Goal: Information Seeking & Learning: Learn about a topic

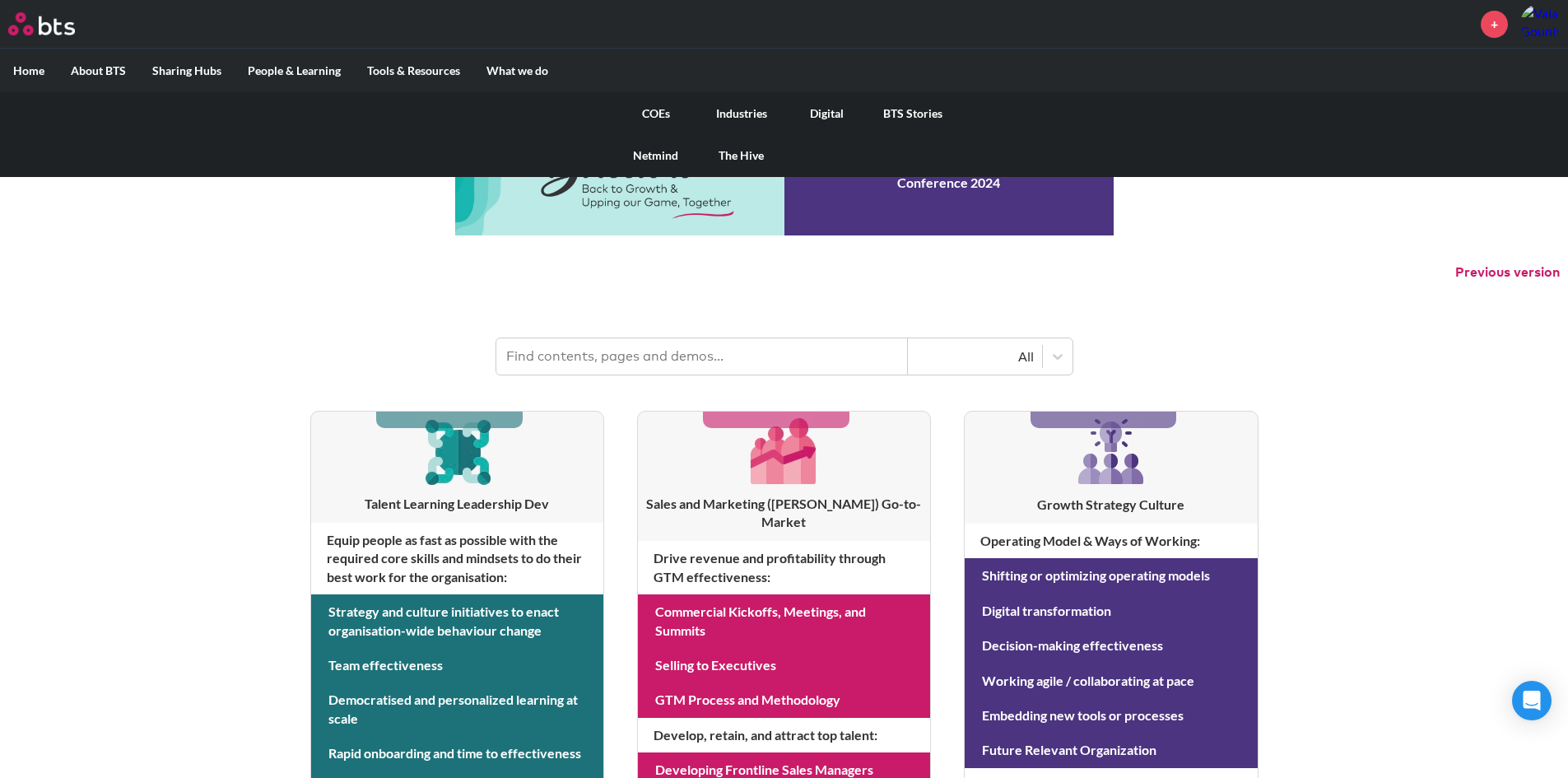
click at [650, 110] on link "COEs" at bounding box center [655, 113] width 85 height 43
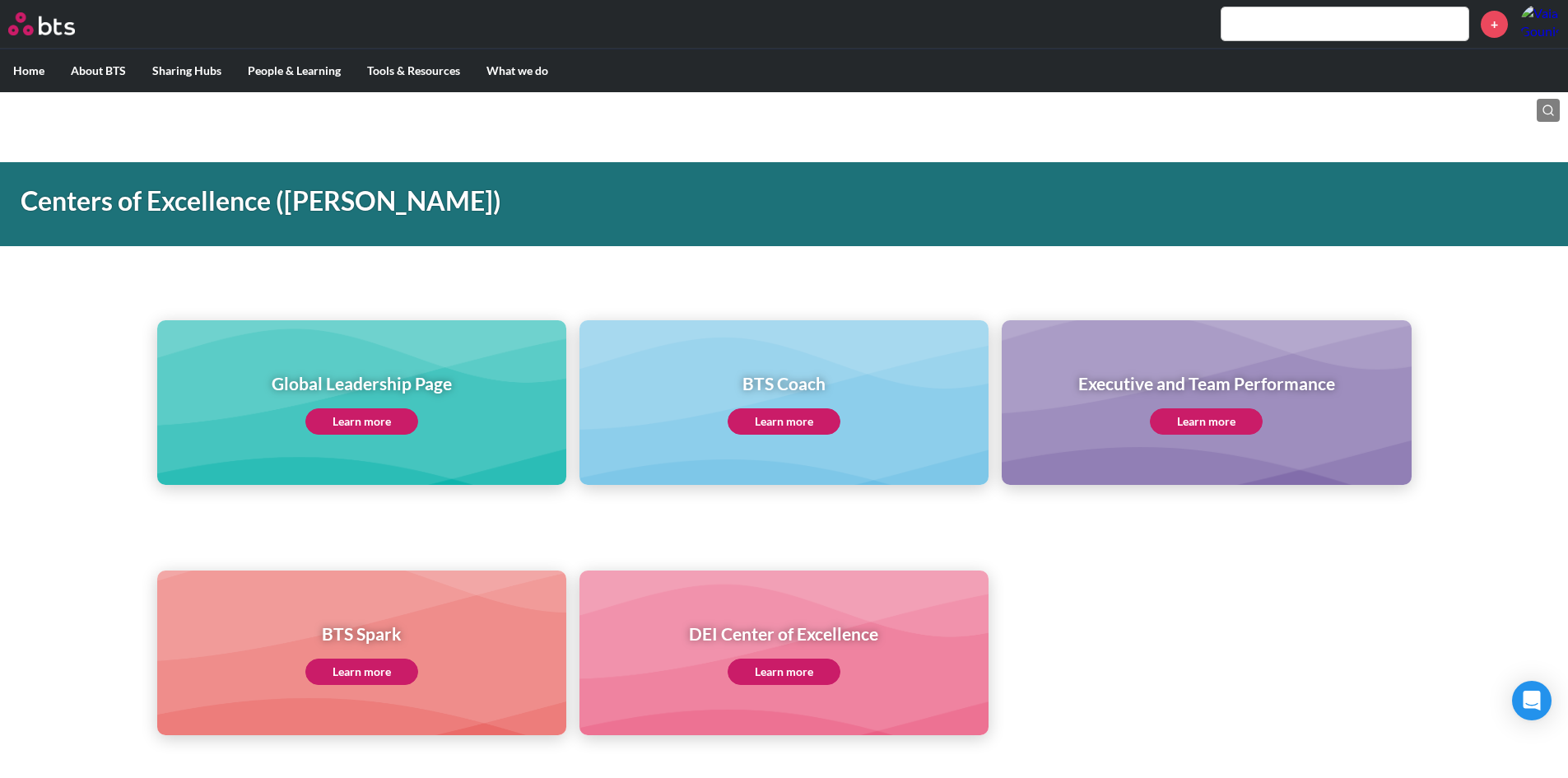
click at [348, 426] on link "Learn more" at bounding box center [362, 422] width 113 height 26
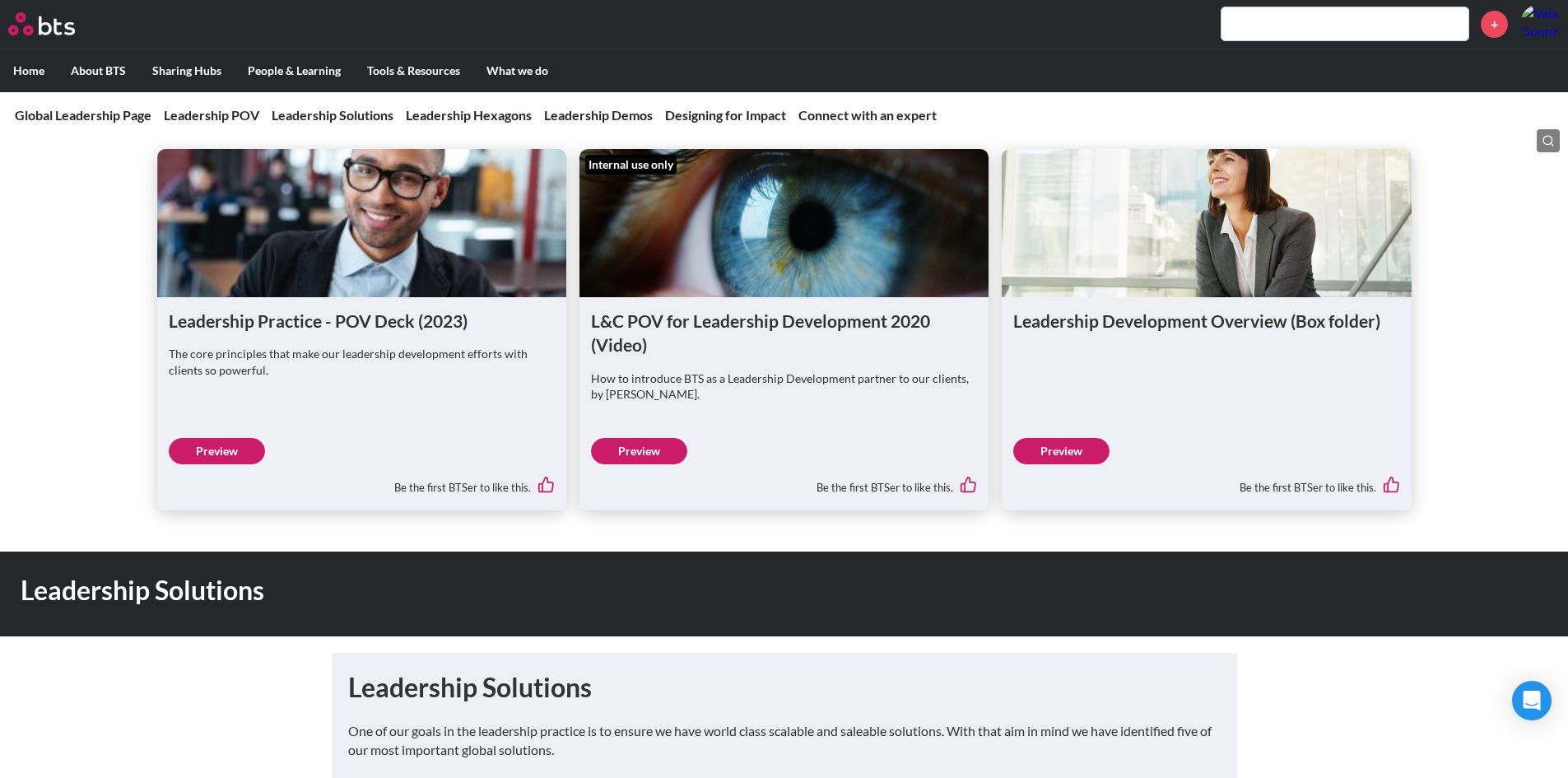
scroll to position [1070, 0]
click at [210, 454] on link "Preview" at bounding box center [217, 450] width 96 height 26
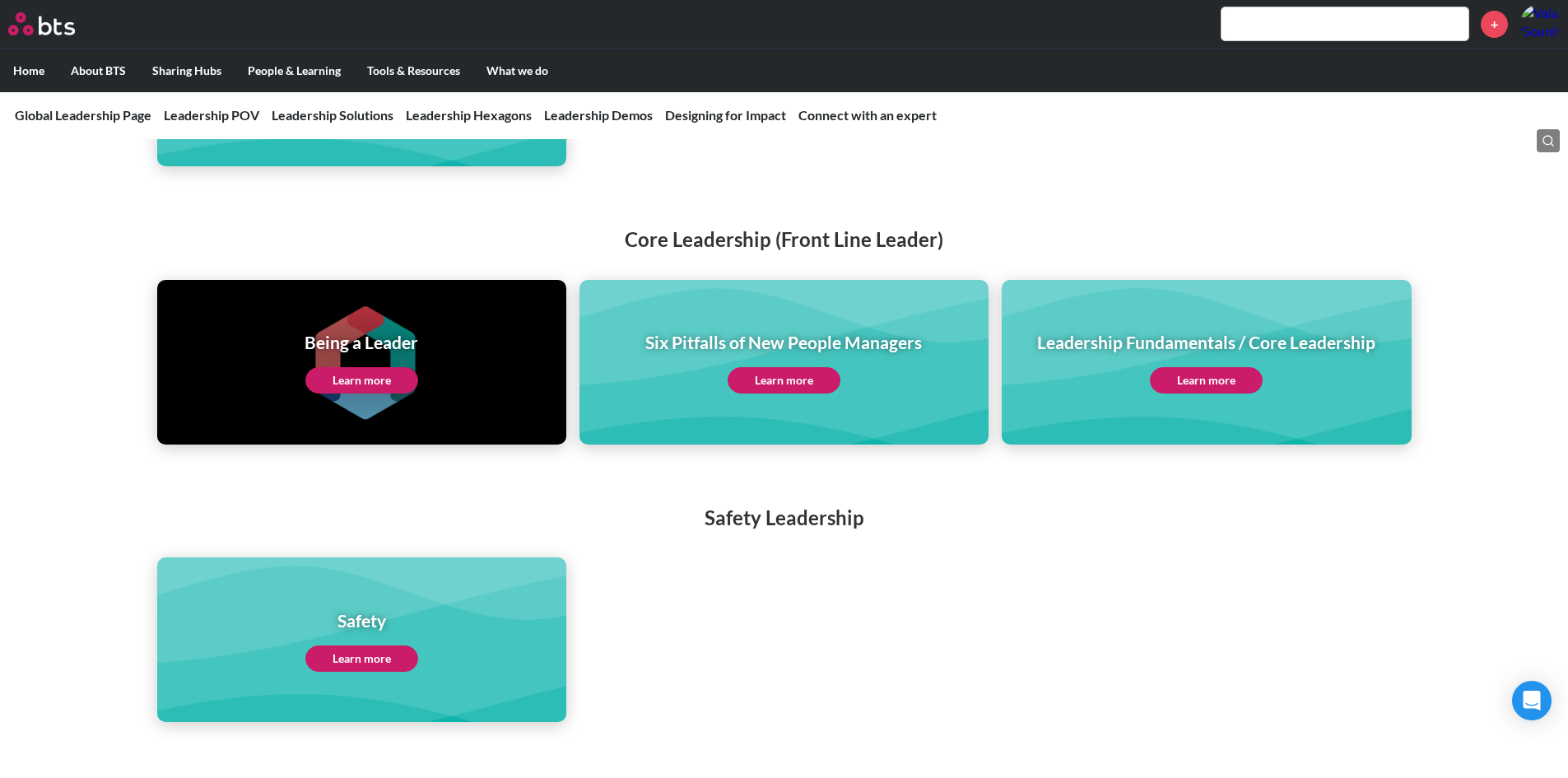
scroll to position [3541, 0]
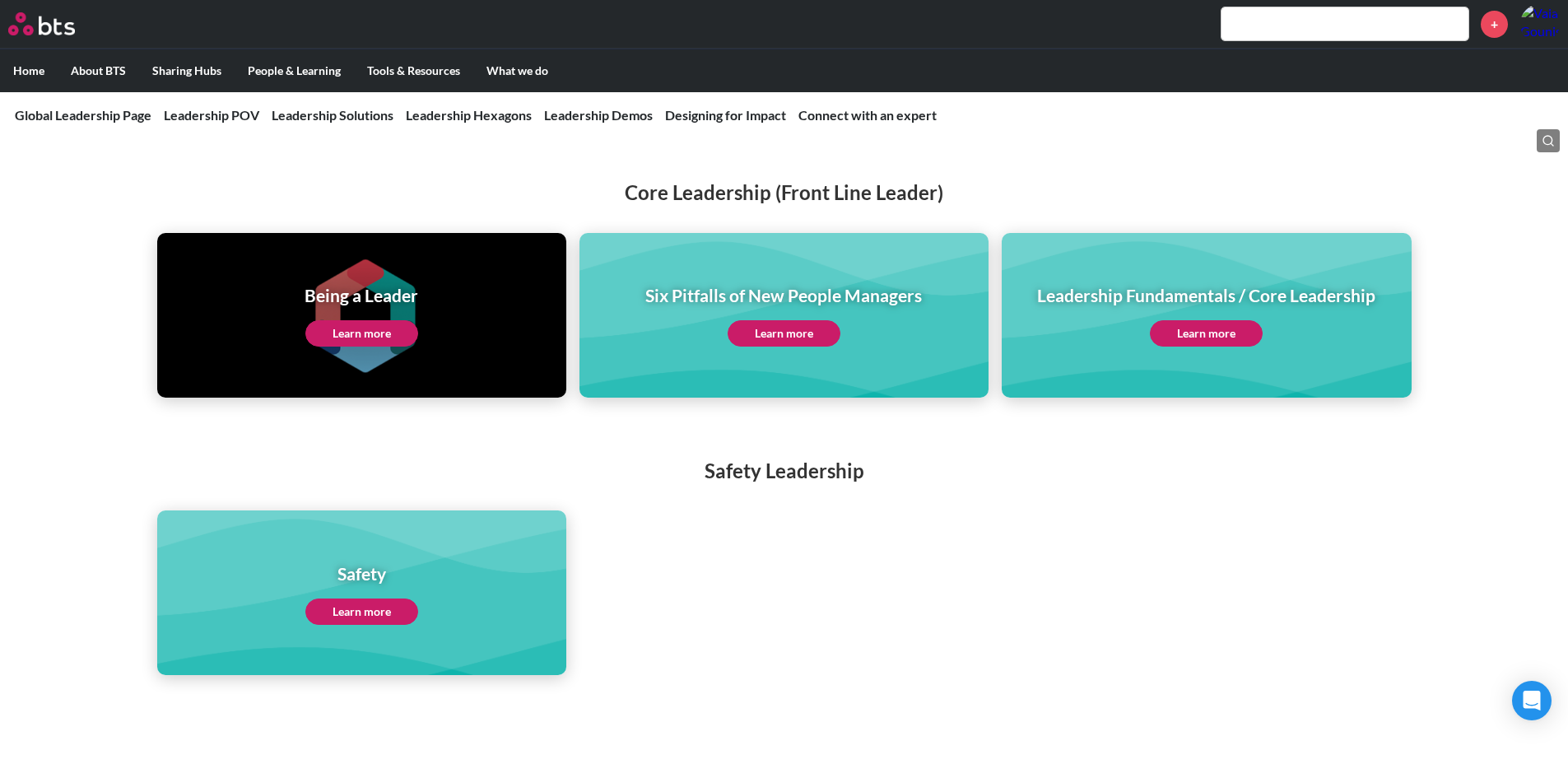
click at [376, 320] on link "Learn more" at bounding box center [362, 333] width 113 height 26
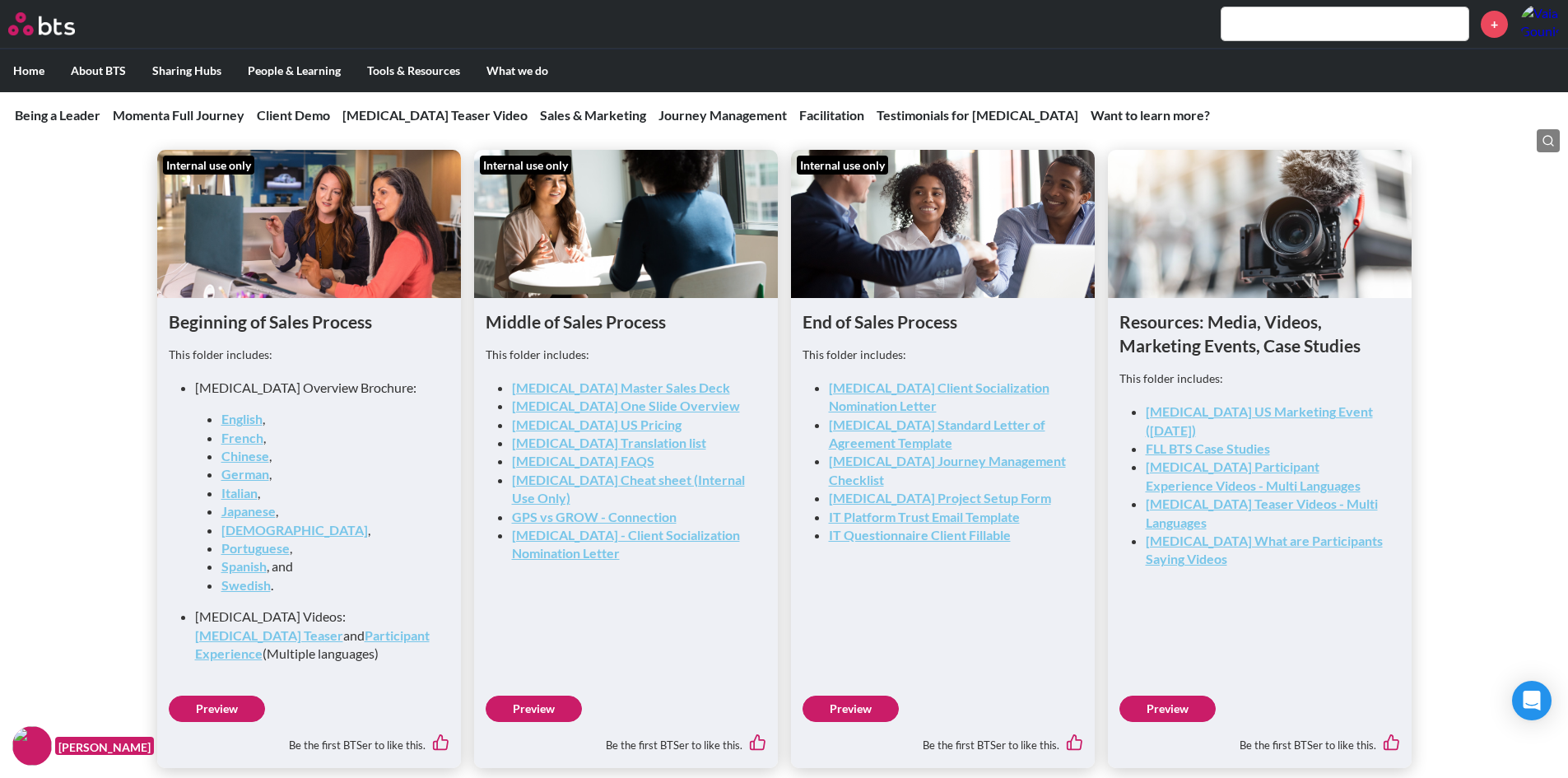
scroll to position [2471, 0]
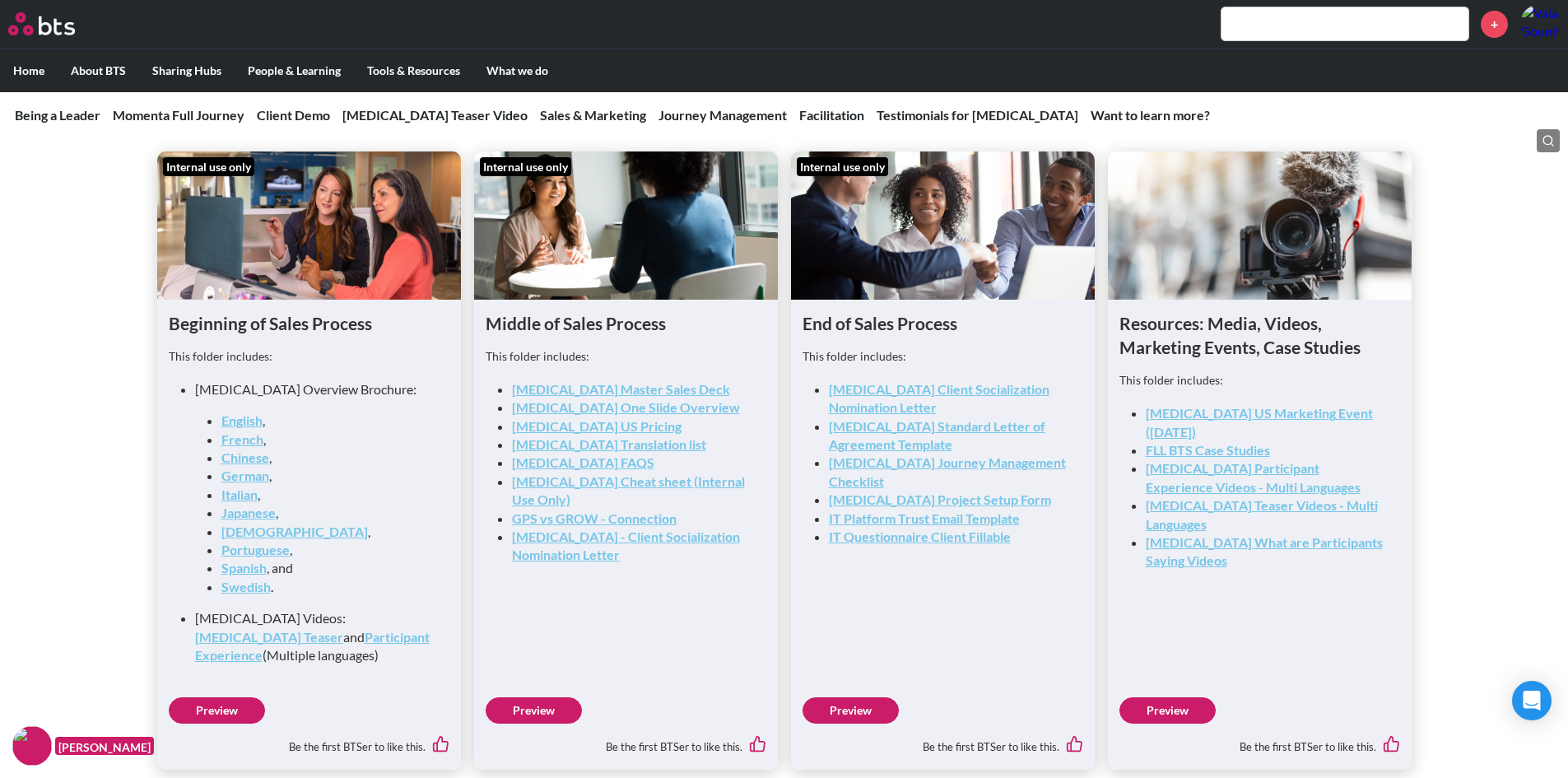
click at [1234, 415] on link "BAL US Marketing Event (Nov 21)" at bounding box center [1259, 422] width 227 height 34
